Goal: Task Accomplishment & Management: Use online tool/utility

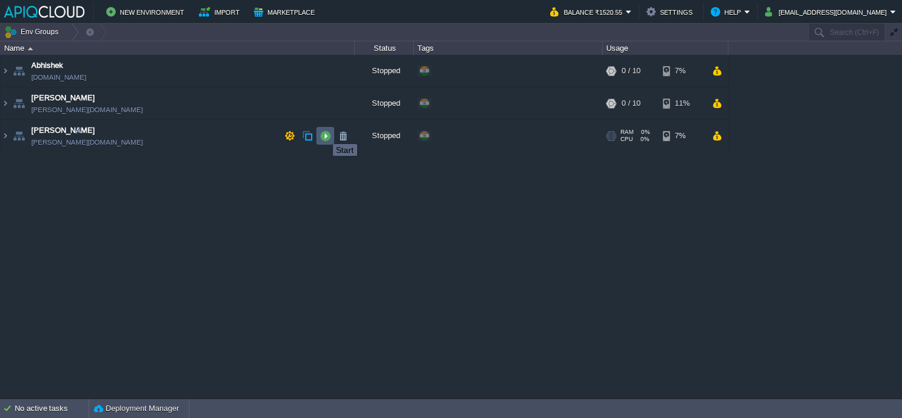
click at [324, 133] on button "button" at bounding box center [325, 135] width 11 height 11
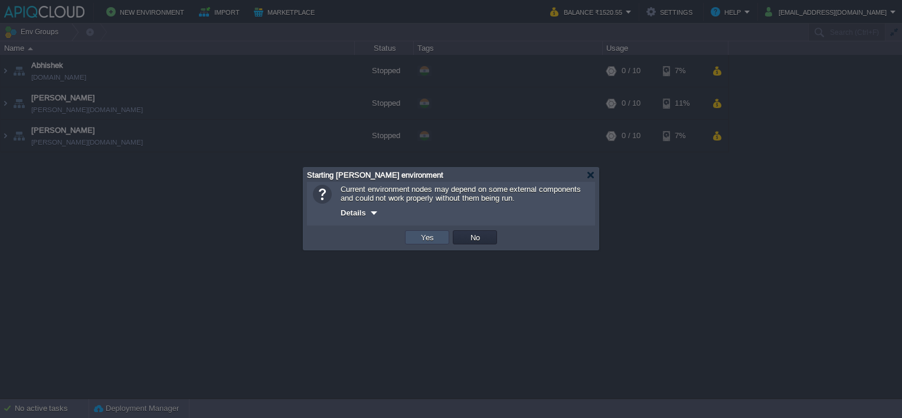
click at [419, 236] on button "Yes" at bounding box center [427, 237] width 20 height 11
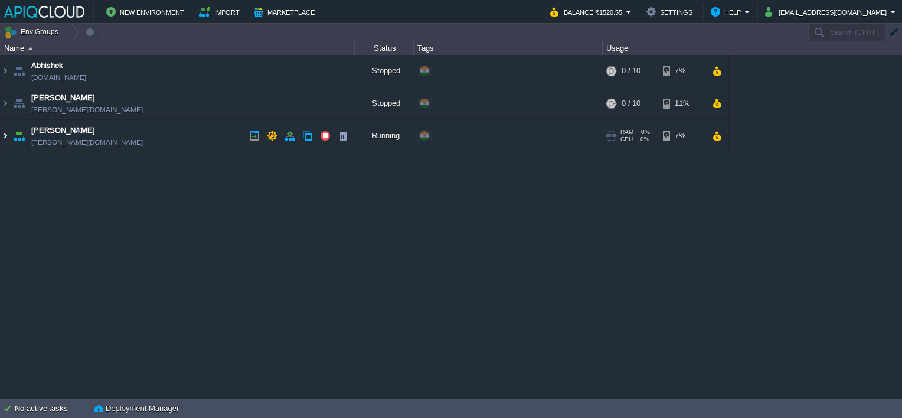
click at [6, 137] on img at bounding box center [5, 136] width 9 height 32
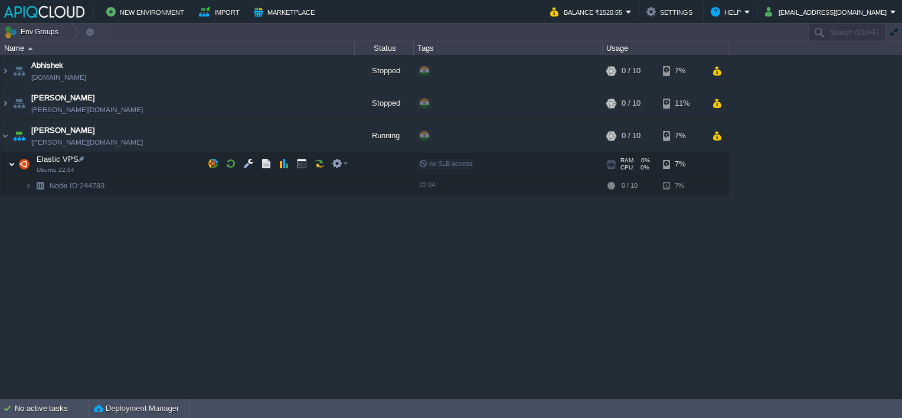
click at [9, 164] on img at bounding box center [11, 164] width 7 height 24
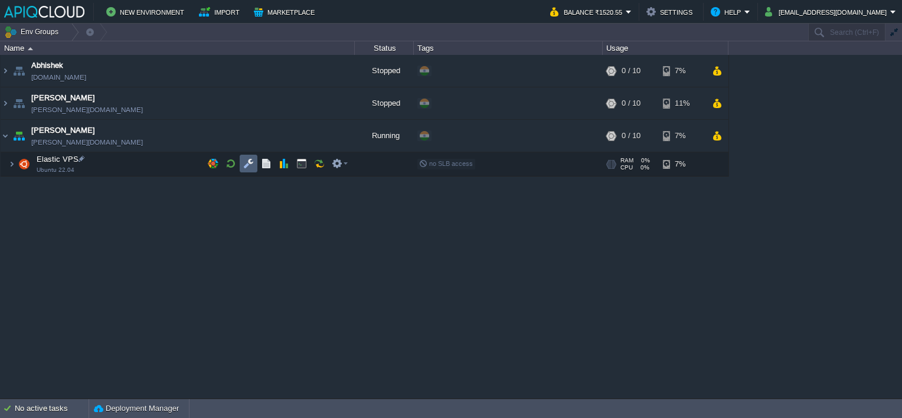
click at [247, 162] on button "button" at bounding box center [248, 163] width 11 height 11
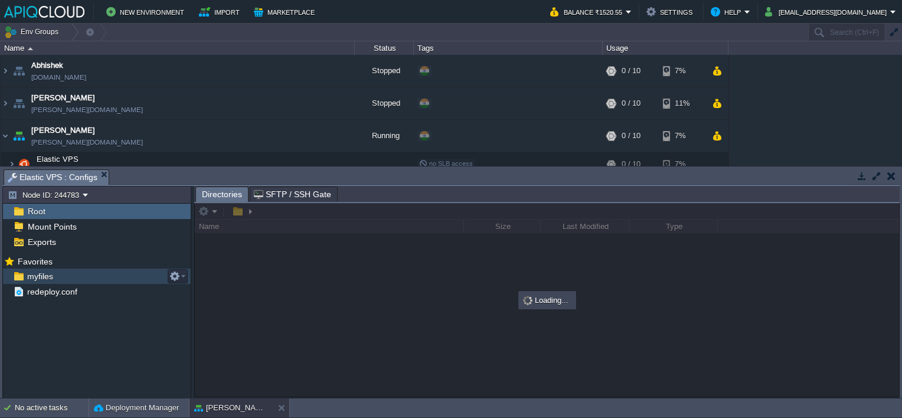
click at [35, 276] on span "myfiles" at bounding box center [40, 276] width 30 height 11
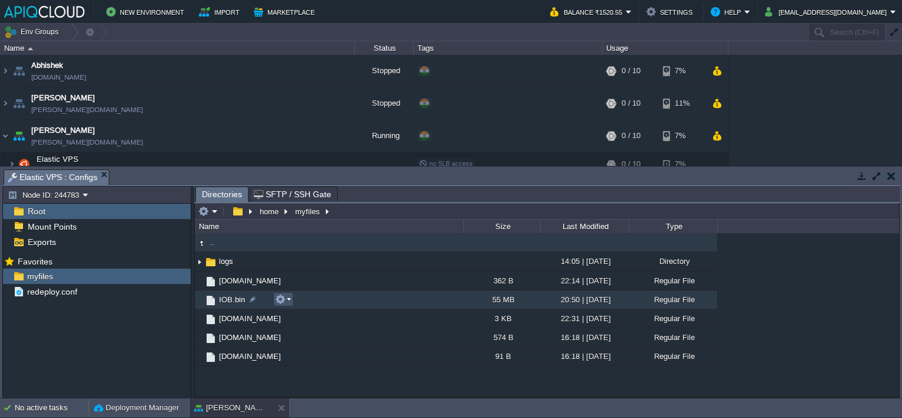
click at [284, 300] on button "button" at bounding box center [280, 299] width 11 height 11
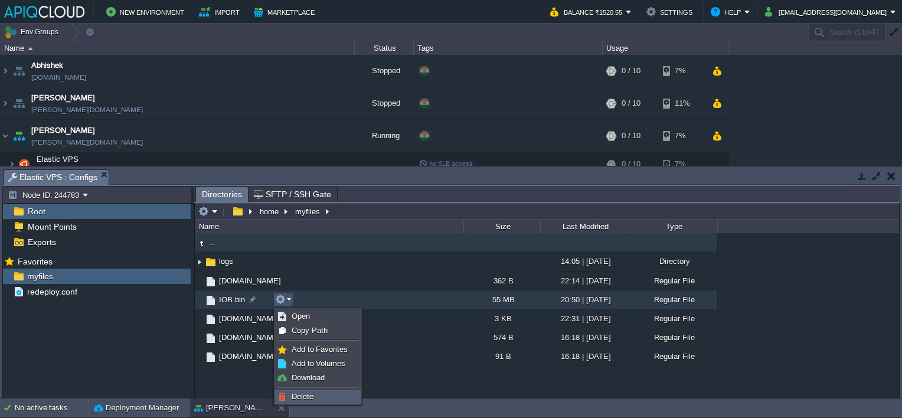
click at [313, 392] on span "Delete" at bounding box center [302, 396] width 22 height 9
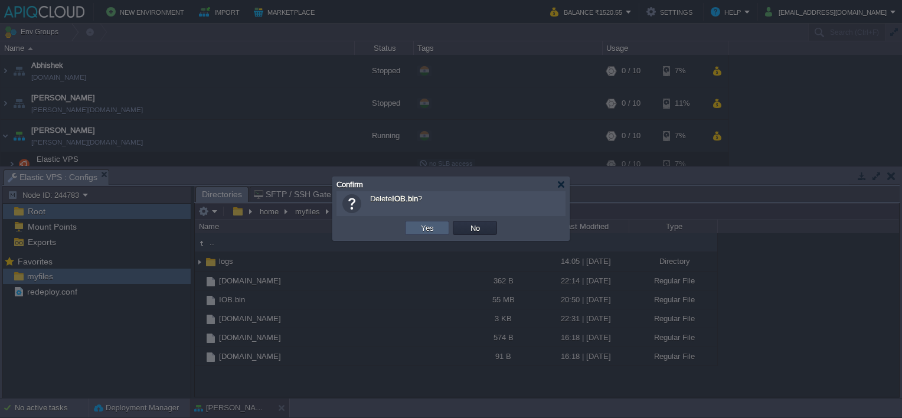
click at [415, 222] on td "Yes" at bounding box center [427, 228] width 44 height 14
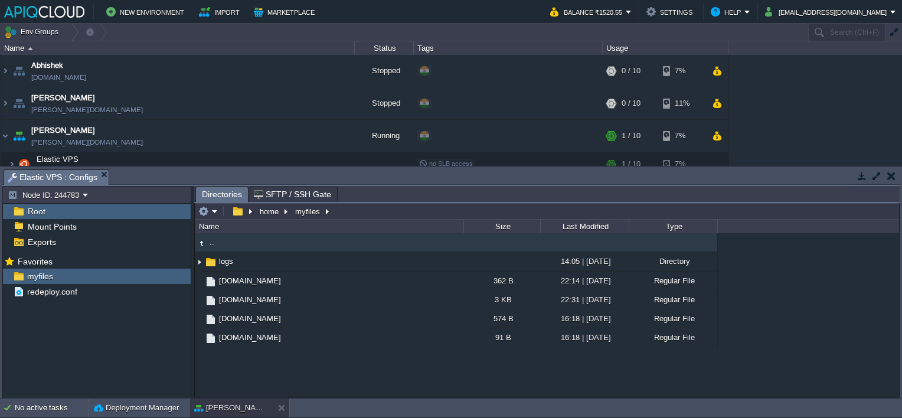
click at [890, 174] on button "button" at bounding box center [891, 176] width 8 height 11
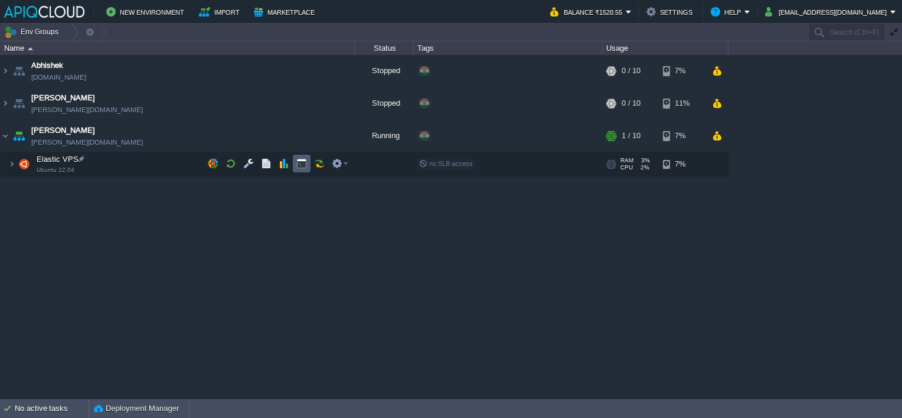
click at [304, 163] on button "button" at bounding box center [301, 163] width 11 height 11
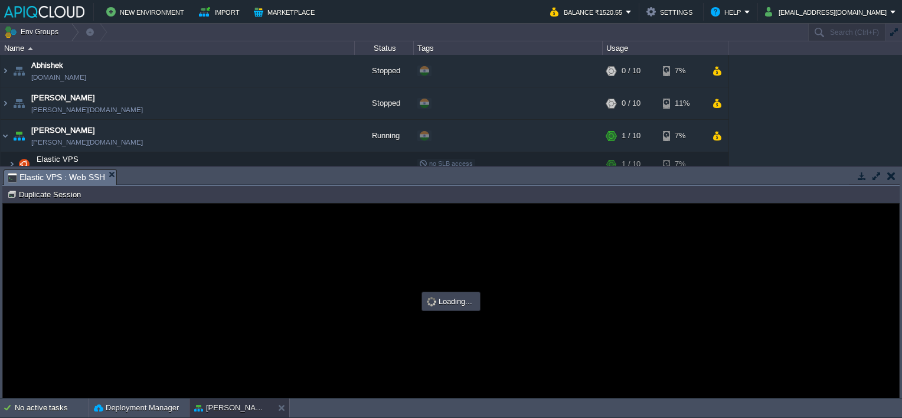
type input "#000000"
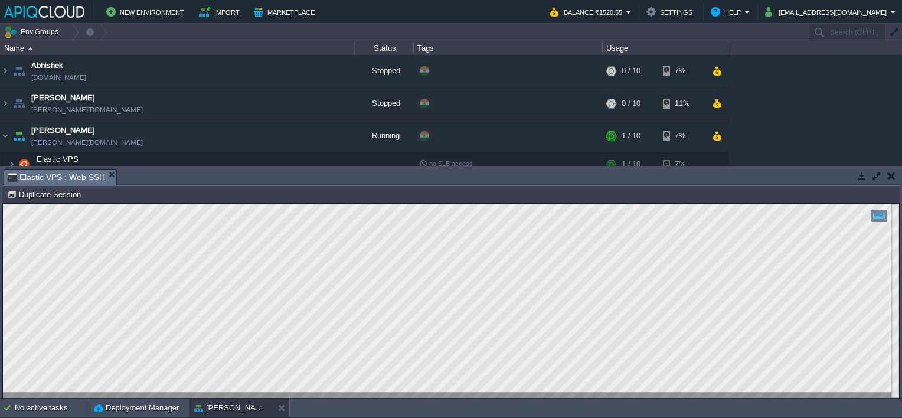
click at [896, 175] on td at bounding box center [890, 176] width 15 height 14
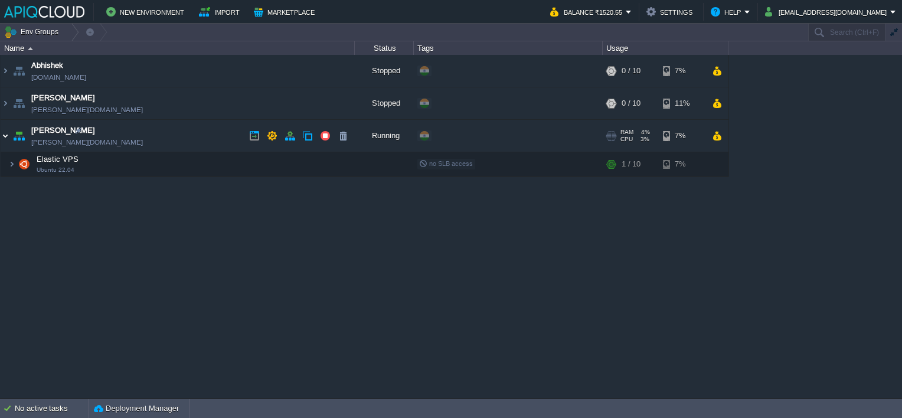
click at [3, 137] on img at bounding box center [5, 136] width 9 height 32
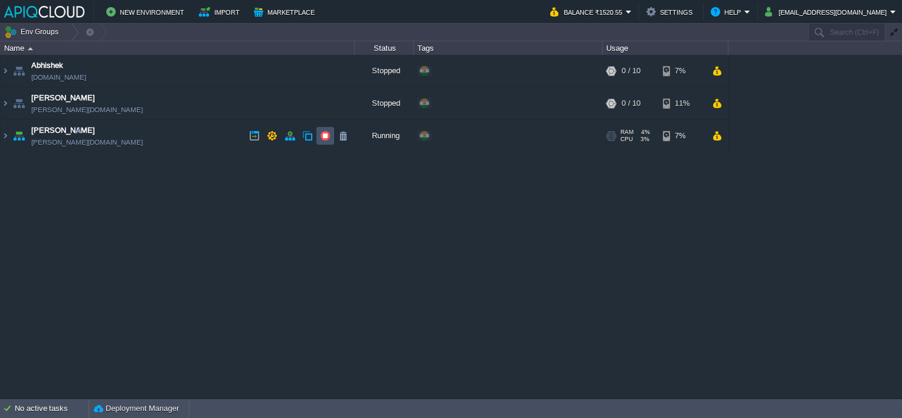
click at [326, 131] on button "button" at bounding box center [325, 135] width 11 height 11
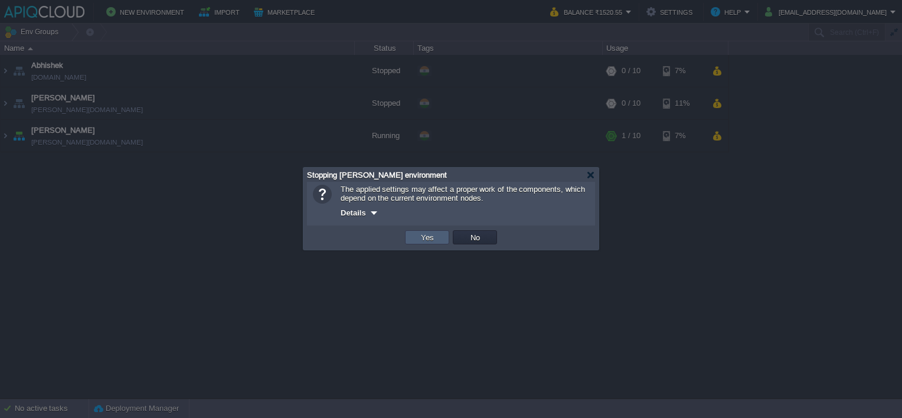
click at [439, 241] on td "Yes" at bounding box center [427, 237] width 44 height 14
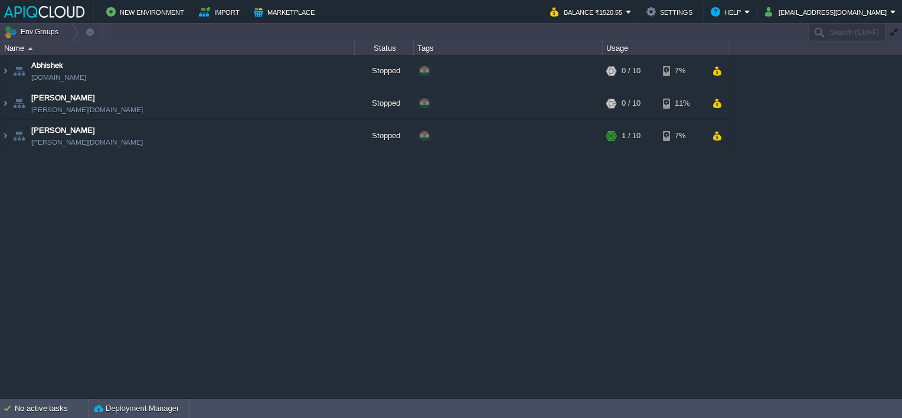
drag, startPoint x: 335, startPoint y: 259, endPoint x: 388, endPoint y: 238, distance: 57.0
click at [335, 259] on div "Abhishek [DOMAIN_NAME] Stopped + Add to Env Group RAM 0% CPU 0% 0 / 10 7% Chait…" at bounding box center [451, 226] width 902 height 343
